Goal: Task Accomplishment & Management: Complete application form

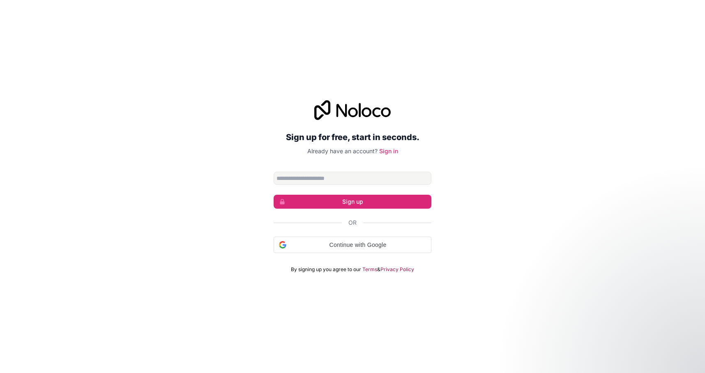
click at [340, 182] on input "Email address" at bounding box center [353, 178] width 158 height 13
type input "**********"
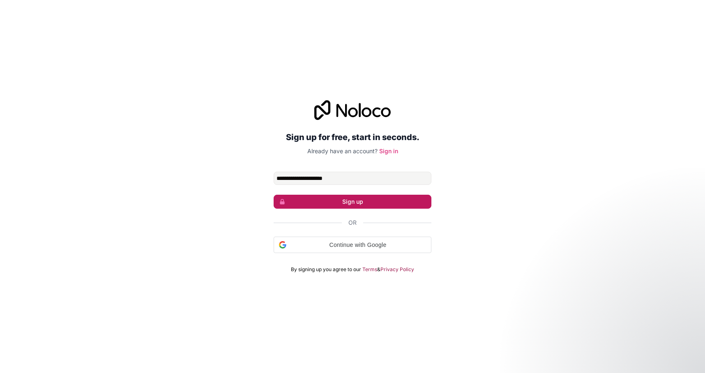
click at [353, 203] on button "Sign up" at bounding box center [353, 202] width 158 height 14
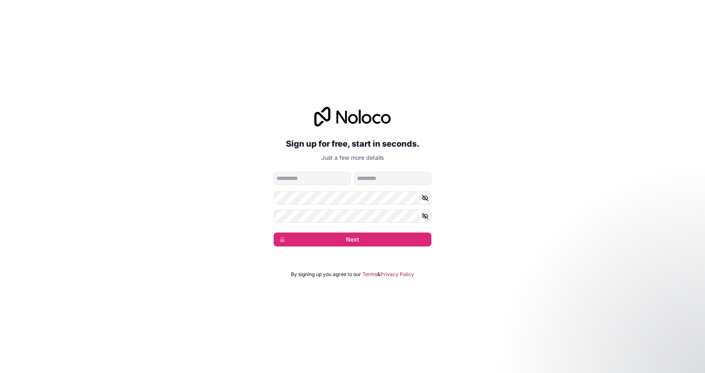
drag, startPoint x: 261, startPoint y: 149, endPoint x: 289, endPoint y: 170, distance: 34.8
click at [262, 150] on div "**********" at bounding box center [352, 176] width 705 height 163
click at [308, 184] on input "given-name" at bounding box center [312, 178] width 77 height 13
type input "**********"
type input "********"
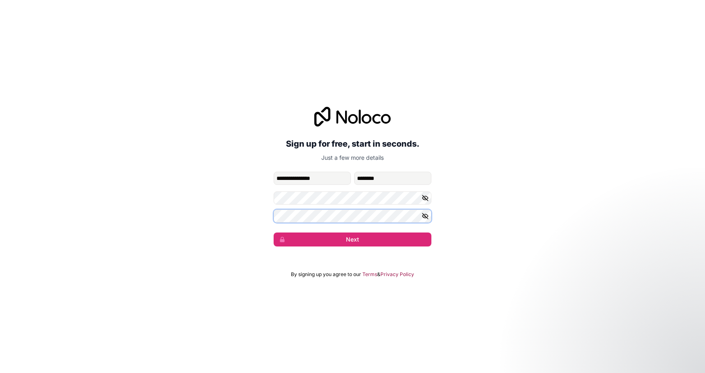
click at [274, 233] on button "Next" at bounding box center [353, 240] width 158 height 14
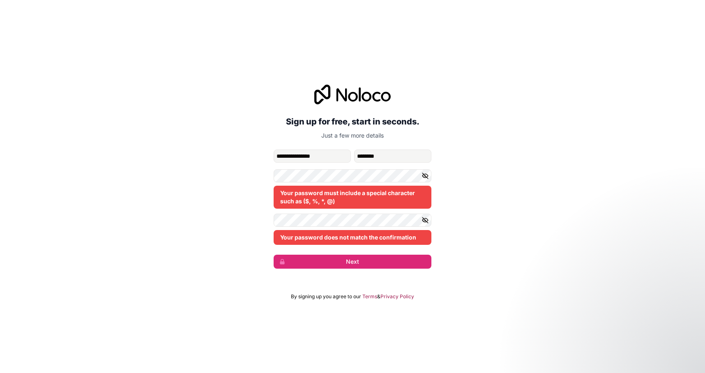
click at [496, 210] on div "**********" at bounding box center [352, 176] width 705 height 207
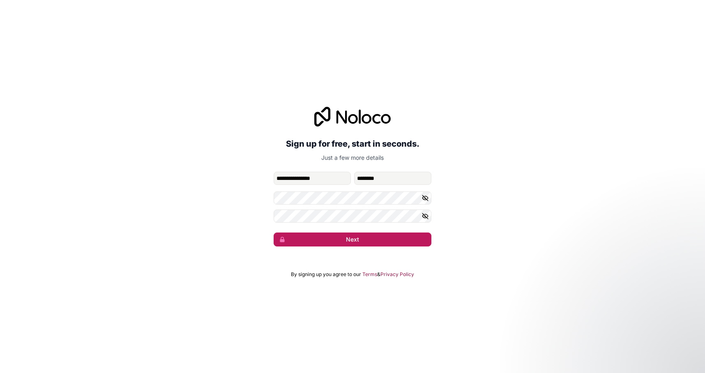
click at [378, 239] on button "Next" at bounding box center [353, 240] width 158 height 14
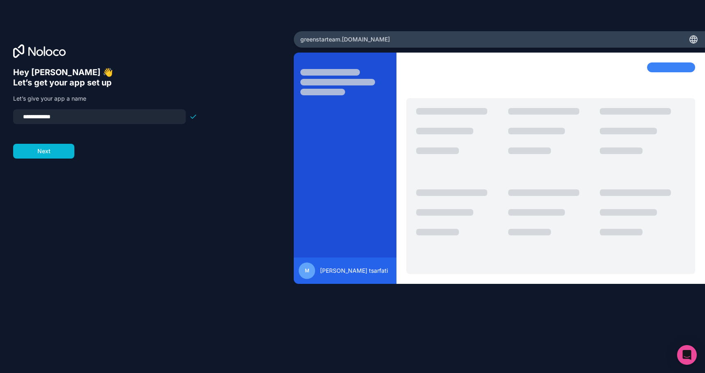
click at [81, 118] on input "**********" at bounding box center [99, 117] width 163 height 12
type input "**********"
click at [36, 152] on button "Next" at bounding box center [43, 151] width 61 height 15
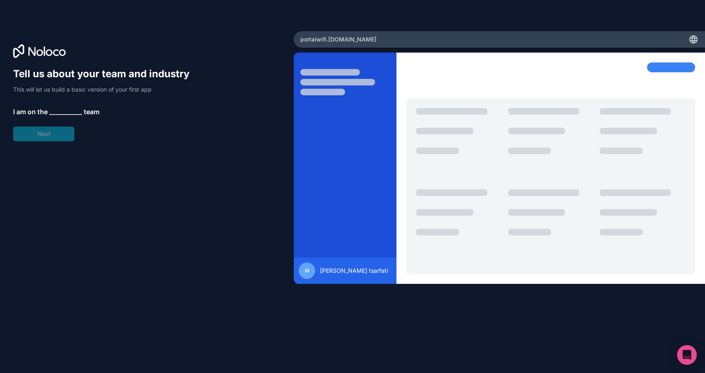
click at [63, 113] on span "__________" at bounding box center [65, 112] width 33 height 10
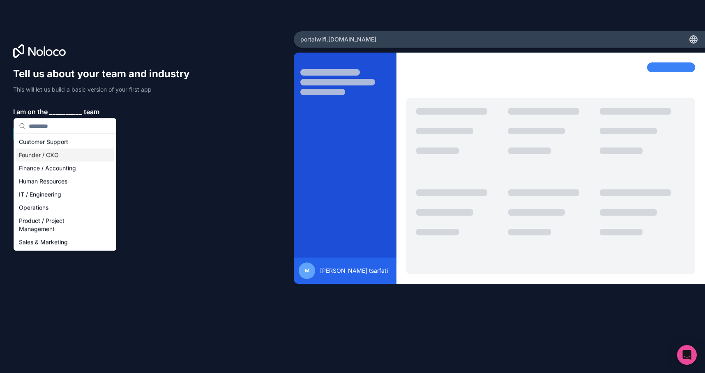
click at [56, 158] on div "Founder / CXO" at bounding box center [65, 155] width 99 height 13
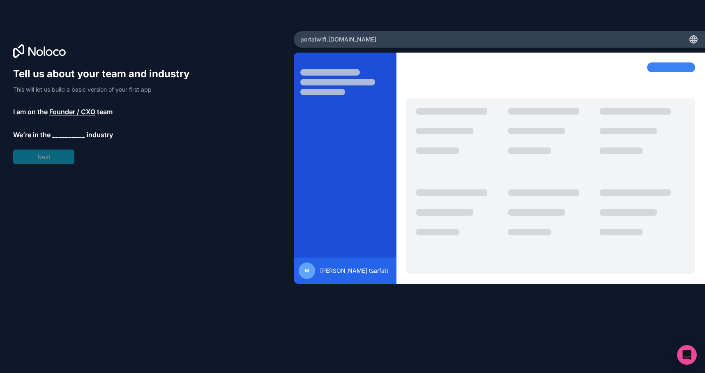
click at [64, 136] on span "__________" at bounding box center [68, 135] width 33 height 10
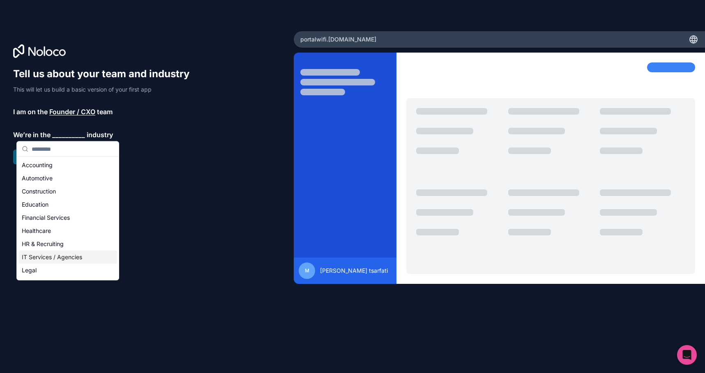
click at [66, 258] on div "IT Services / Agencies" at bounding box center [67, 257] width 99 height 13
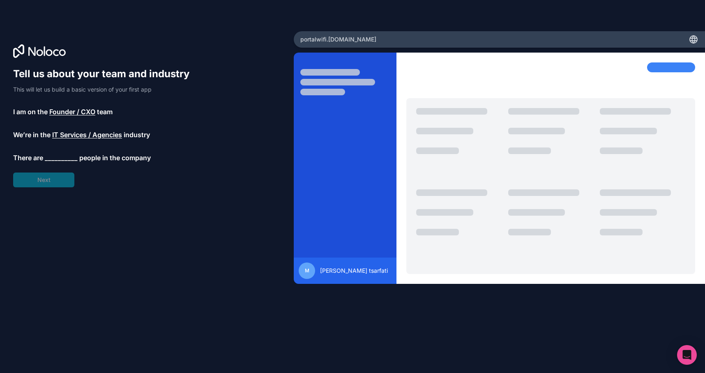
click at [54, 153] on span "__________" at bounding box center [61, 158] width 33 height 10
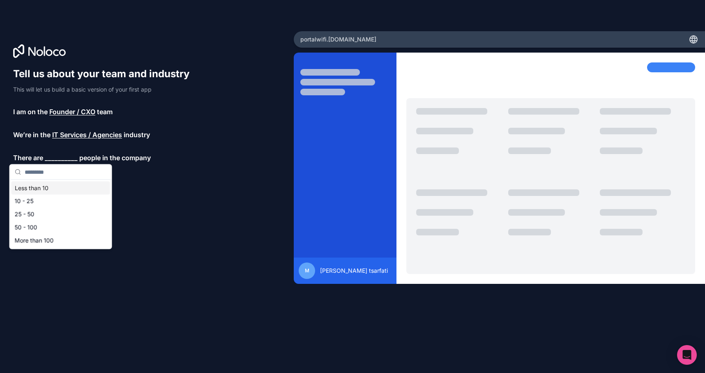
click at [53, 190] on div "Less than 10" at bounding box center [61, 188] width 99 height 13
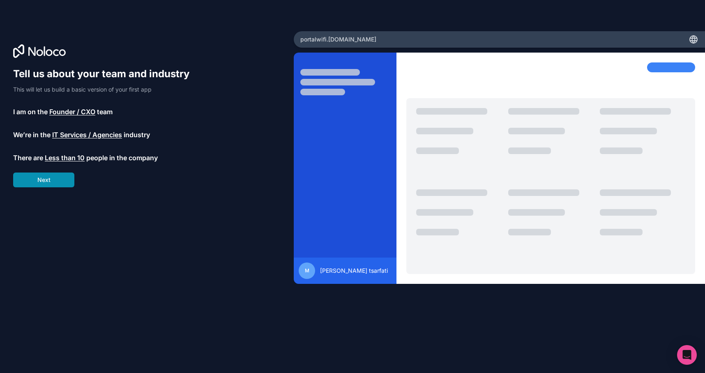
click at [51, 181] on button "Next" at bounding box center [43, 180] width 61 height 15
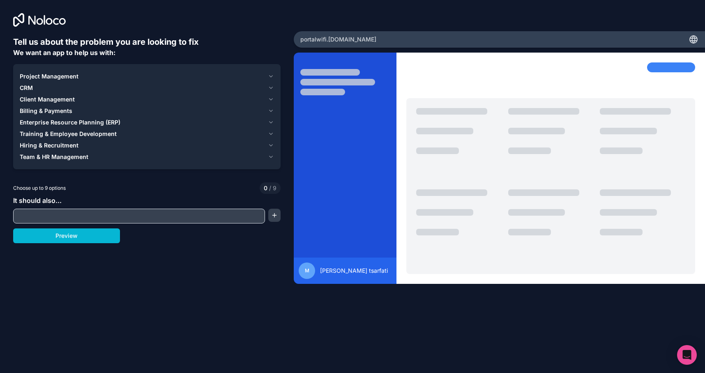
click at [28, 99] on span "Client Management" at bounding box center [47, 99] width 55 height 8
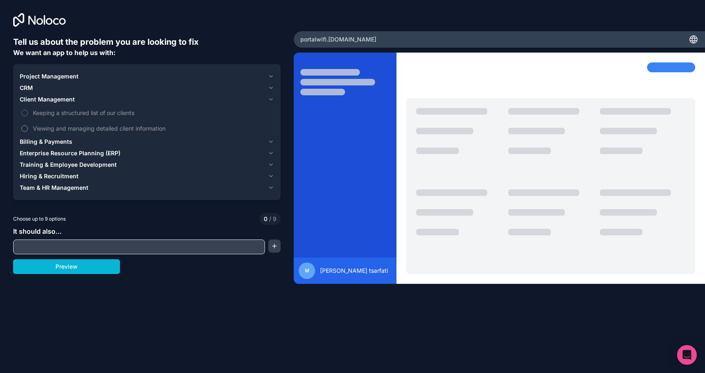
click at [29, 127] on label "Viewing and managing detailed client information" at bounding box center [147, 128] width 254 height 15
click at [28, 127] on button "Viewing and managing detailed client information" at bounding box center [24, 128] width 7 height 7
click at [25, 115] on button "Keeping a structured list of our clients" at bounding box center [24, 113] width 7 height 7
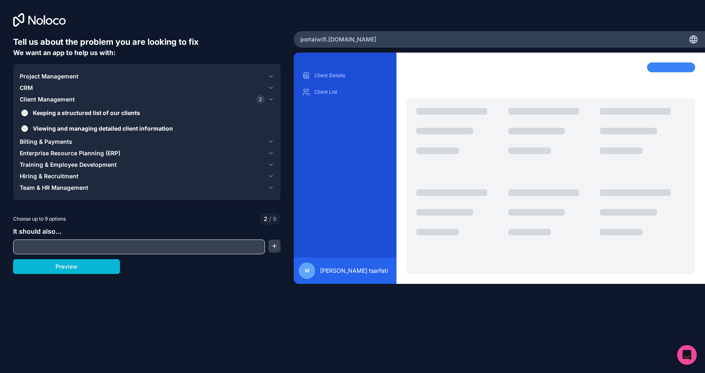
click at [25, 89] on span "CRM" at bounding box center [26, 88] width 13 height 8
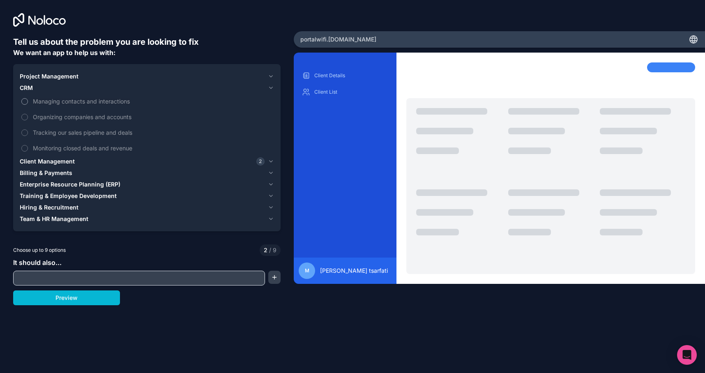
click at [26, 100] on button "Managing contacts and interactions" at bounding box center [24, 101] width 7 height 7
click at [28, 101] on button "Managing contacts and interactions" at bounding box center [24, 101] width 7 height 7
click at [41, 102] on span "Managing contacts and interactions" at bounding box center [153, 101] width 240 height 9
click at [28, 102] on button "Managing contacts and interactions" at bounding box center [24, 101] width 7 height 7
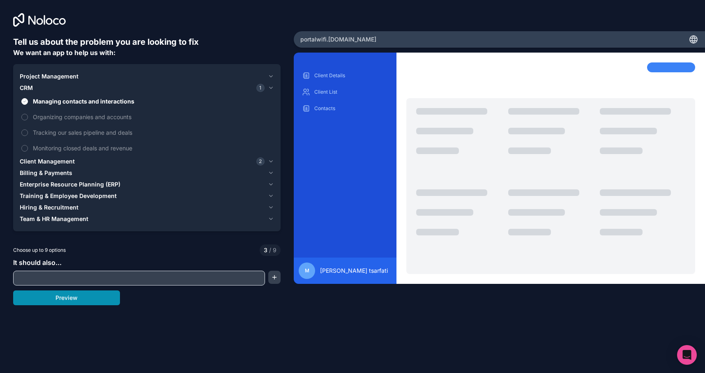
click at [84, 301] on button "Preview" at bounding box center [66, 297] width 107 height 15
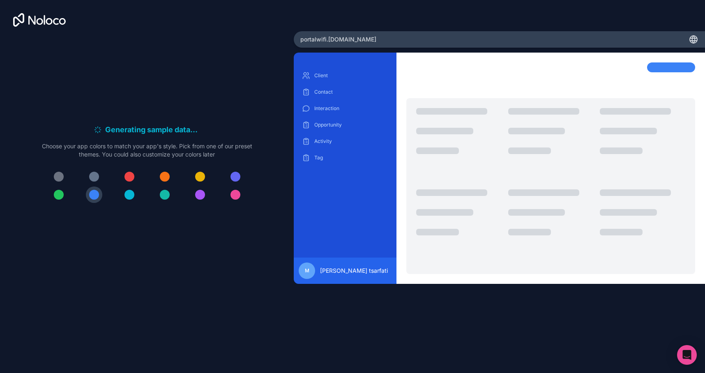
click at [376, 41] on div "portalwifi .[DOMAIN_NAME]" at bounding box center [499, 39] width 411 height 16
click at [694, 39] on icon at bounding box center [694, 40] width 10 height 10
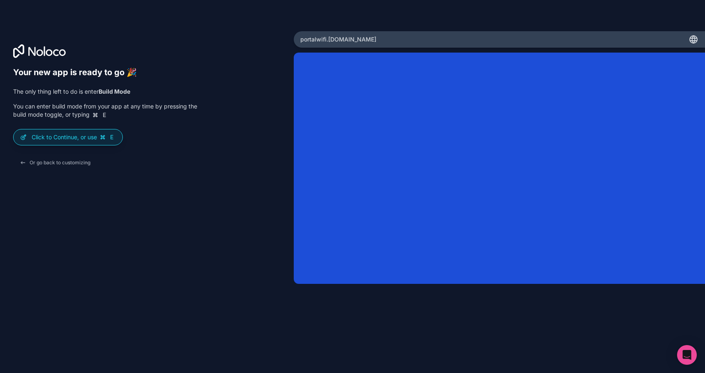
drag, startPoint x: 515, startPoint y: 46, endPoint x: 525, endPoint y: 51, distance: 11.1
click at [515, 46] on div "portalwifi .[DOMAIN_NAME]" at bounding box center [499, 39] width 411 height 16
click at [53, 138] on p "Click to Continue, or use E" at bounding box center [74, 137] width 84 height 8
